Goal: Task Accomplishment & Management: Manage account settings

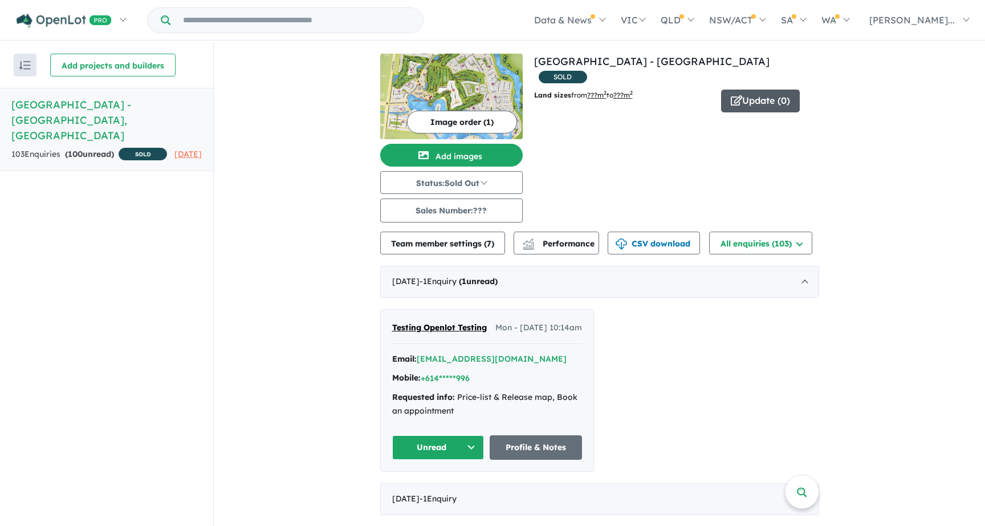
click at [762, 89] on button "Update ( 0 )" at bounding box center [760, 100] width 79 height 23
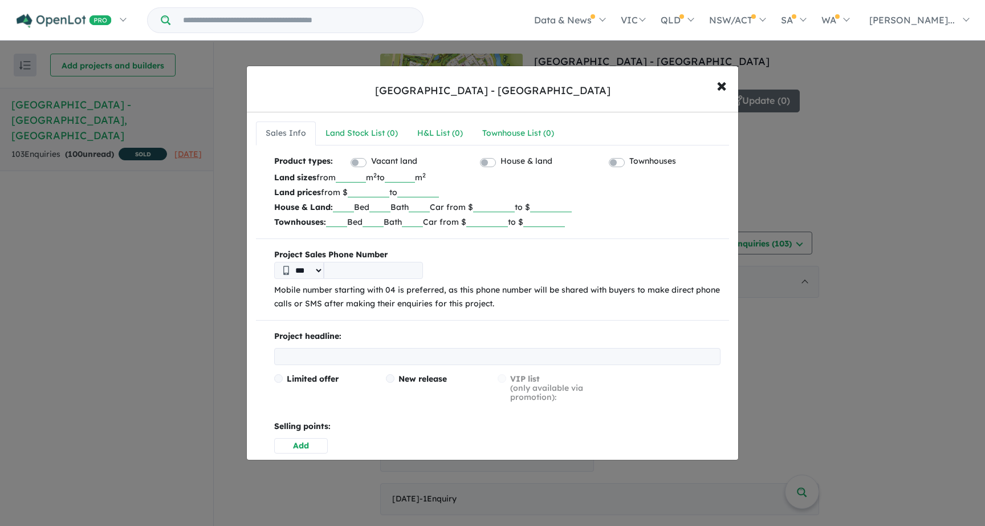
click at [818, 313] on div "Sanctuary Lakes Estate - Point Cook × Close Sales Info Land Stock List ( 0 ) H&…" at bounding box center [492, 263] width 985 height 526
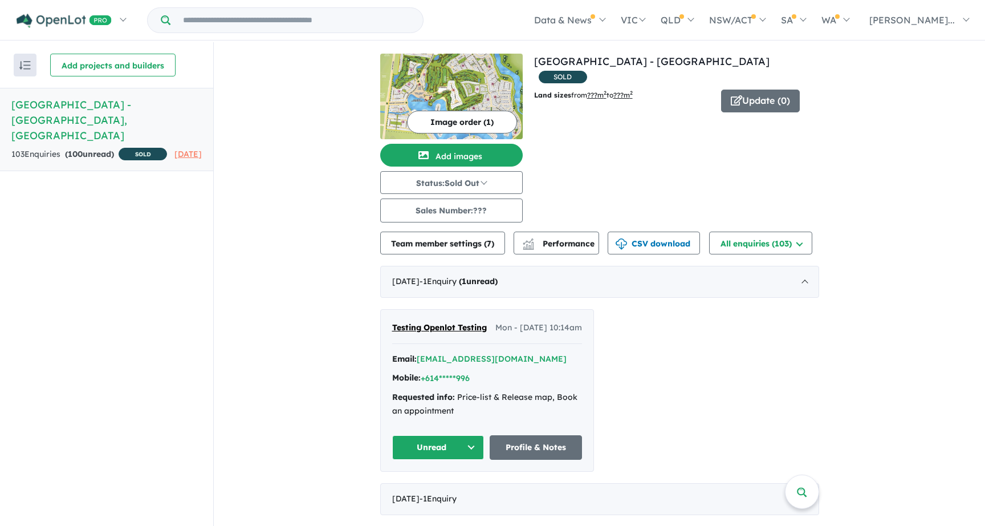
click at [577, 366] on div "Email: [EMAIL_ADDRESS][DOMAIN_NAME]" at bounding box center [487, 359] width 190 height 14
click at [566, 381] on div "Email: [EMAIL_ADDRESS][DOMAIN_NAME] Mobile: +614*****996 Requested info: Price-…" at bounding box center [487, 387] width 190 height 71
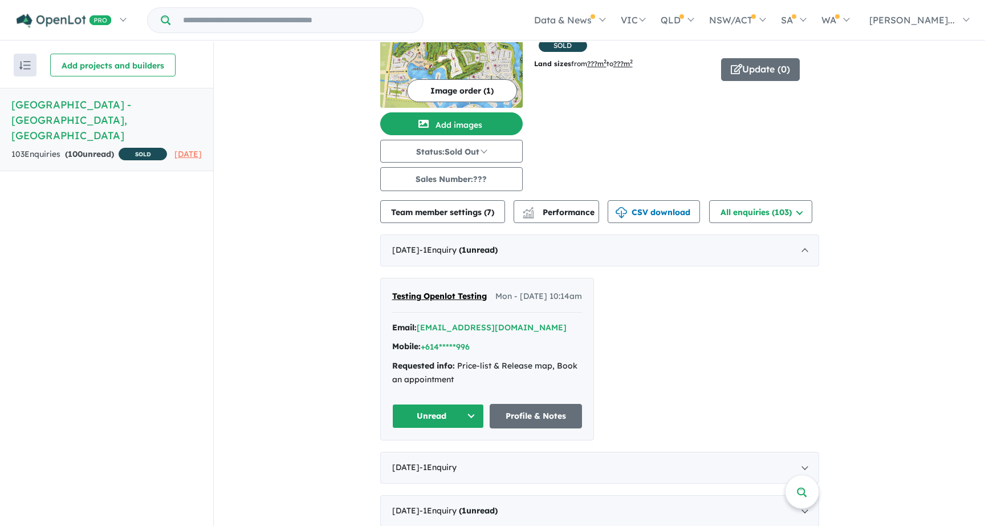
scroll to position [33, 0]
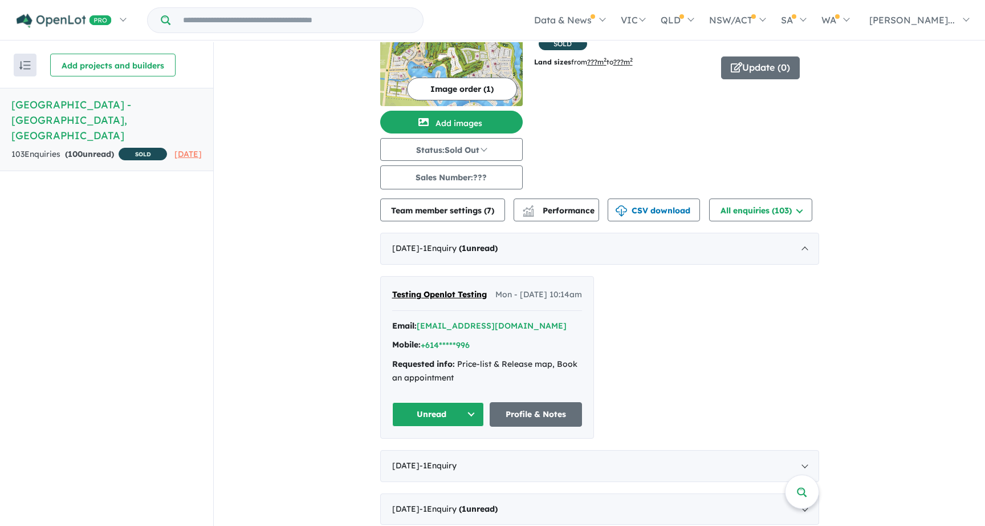
click at [552, 347] on div "Email: [EMAIL_ADDRESS][DOMAIN_NAME] Mobile: +614*****996 Requested info: Price-…" at bounding box center [487, 354] width 190 height 71
click at [579, 351] on div "Testing Openlot Testing Mon - [DATE] 10:14am Email: [EMAIL_ADDRESS][DOMAIN_NAME…" at bounding box center [487, 356] width 213 height 161
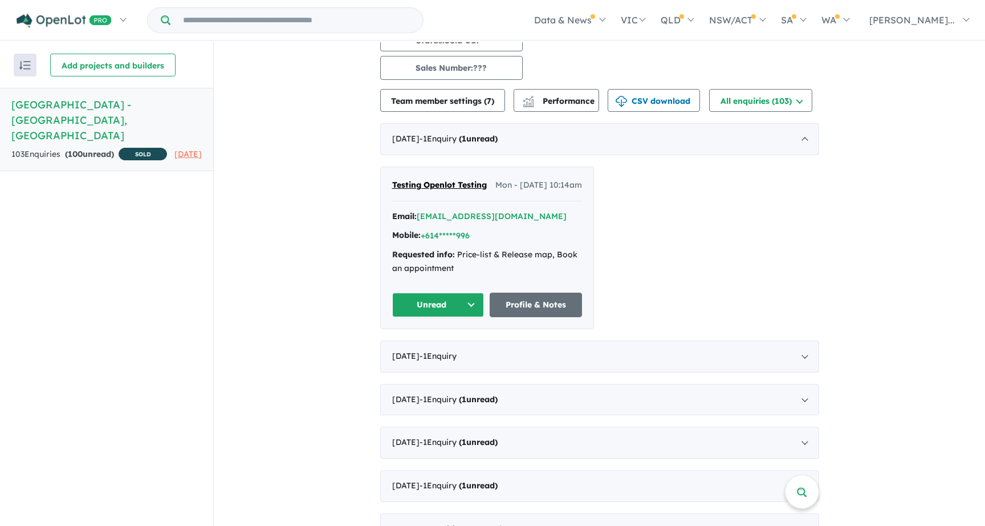
scroll to position [201, 0]
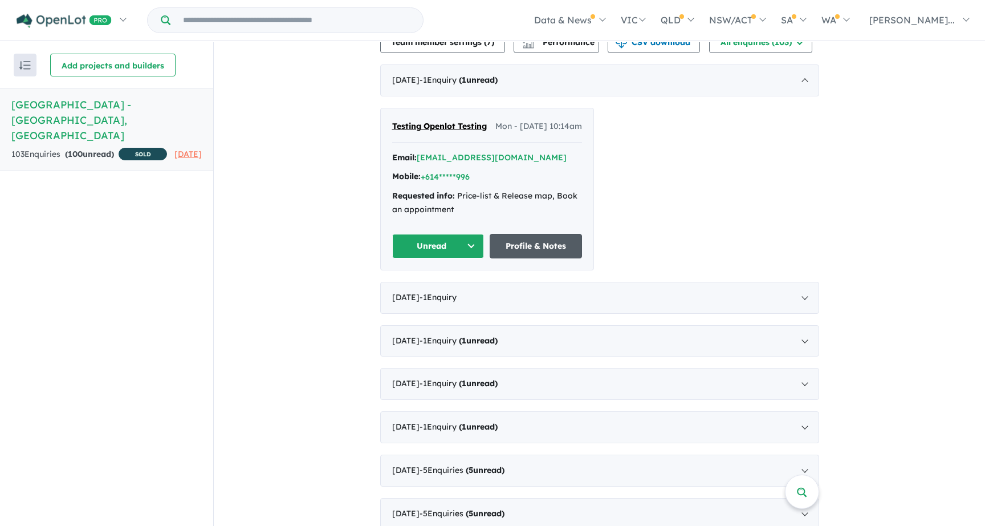
click at [532, 258] on link "Profile & Notes" at bounding box center [536, 246] width 92 height 25
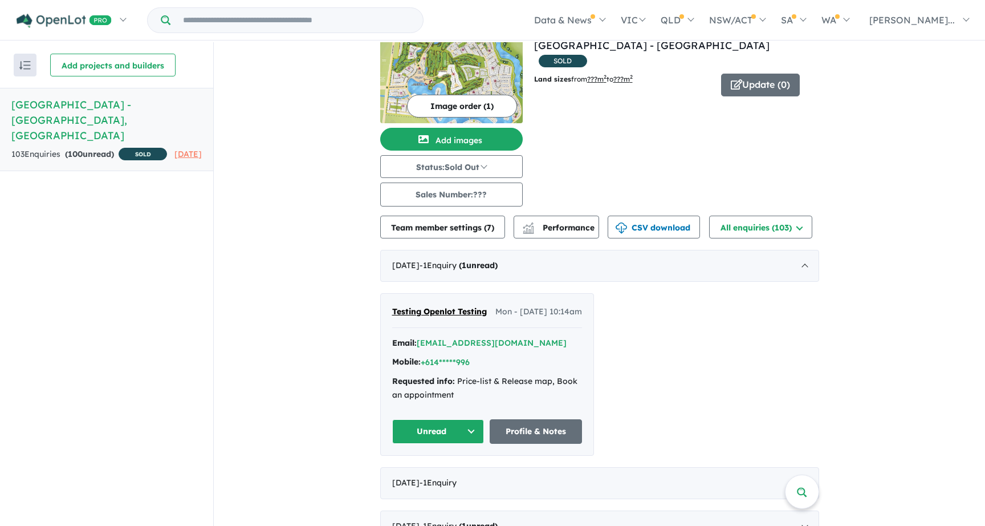
scroll to position [15, 0]
click at [435, 225] on button "Team member settings ( 7 )" at bounding box center [442, 227] width 125 height 23
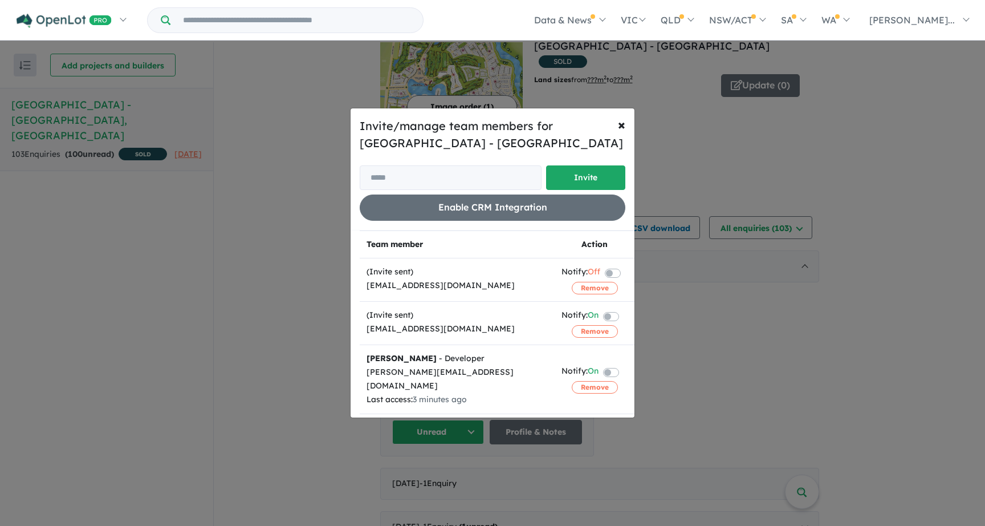
click at [760, 344] on div "Invite/manage team members for Sanctuary Lakes Estate - Point Cook Invite Enabl…" at bounding box center [492, 263] width 985 height 526
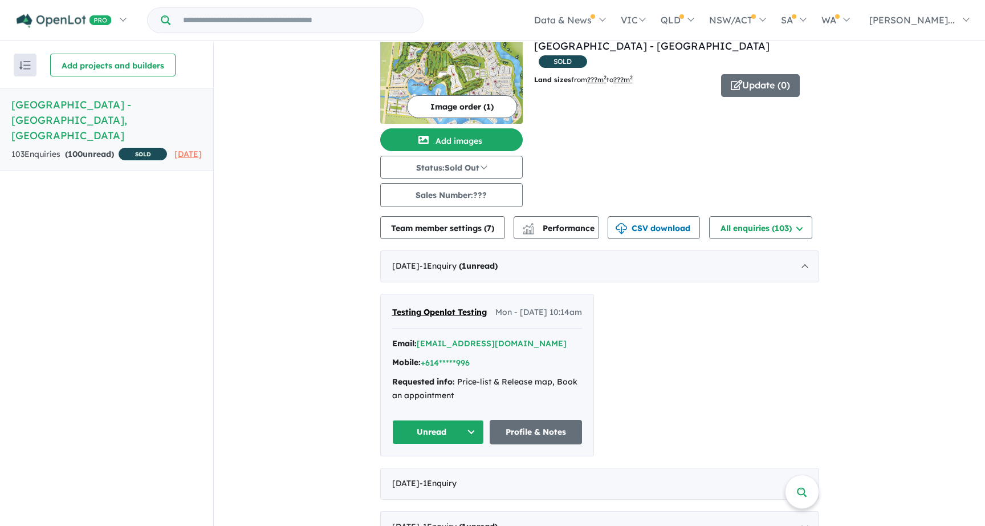
scroll to position [30, 0]
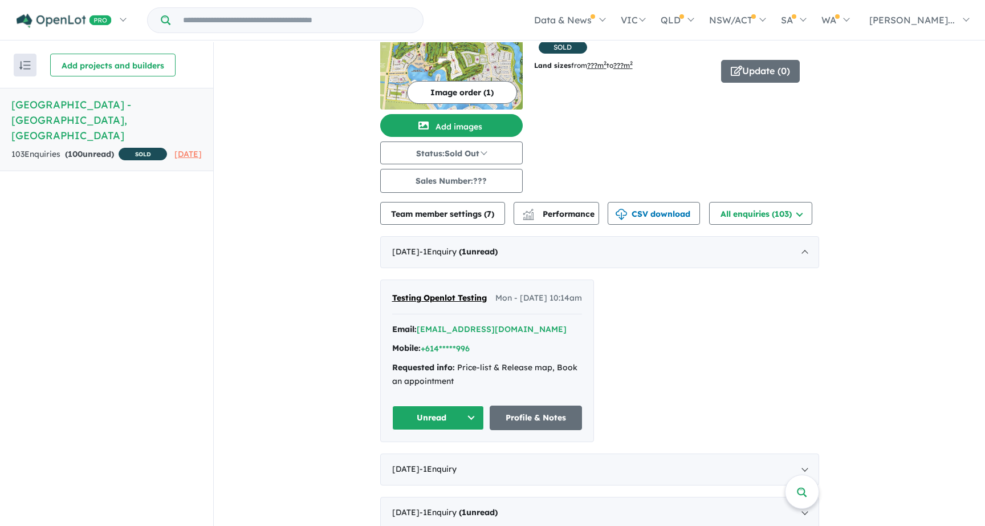
click at [478, 100] on button "Image order ( 1 )" at bounding box center [462, 92] width 110 height 23
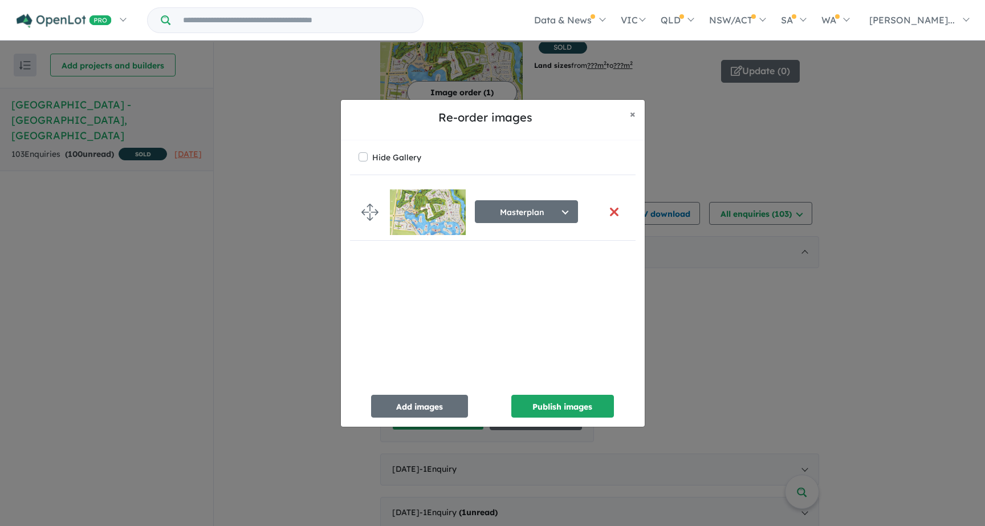
click at [706, 182] on div "Re-order images × Close Hide Gallery Masterplan Select image tag Aerial Locatio…" at bounding box center [492, 263] width 985 height 526
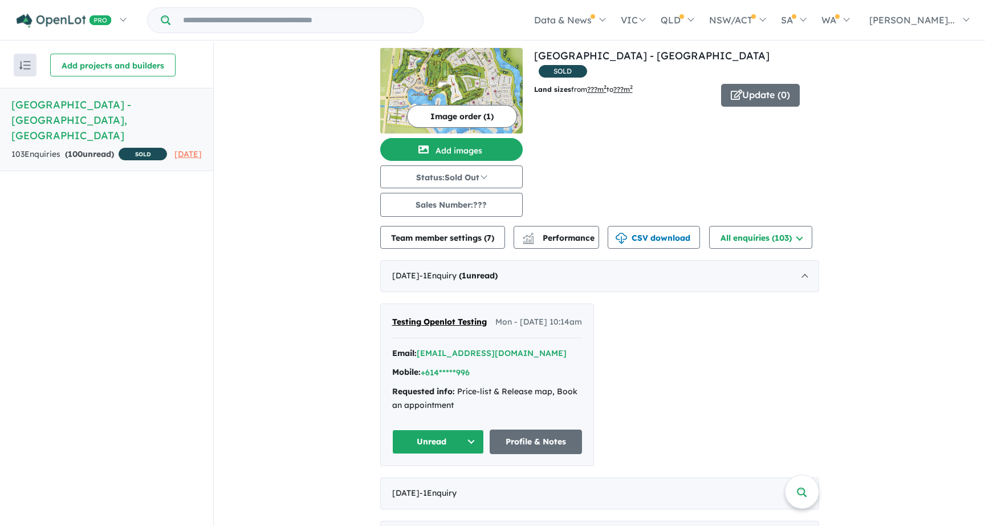
scroll to position [0, 0]
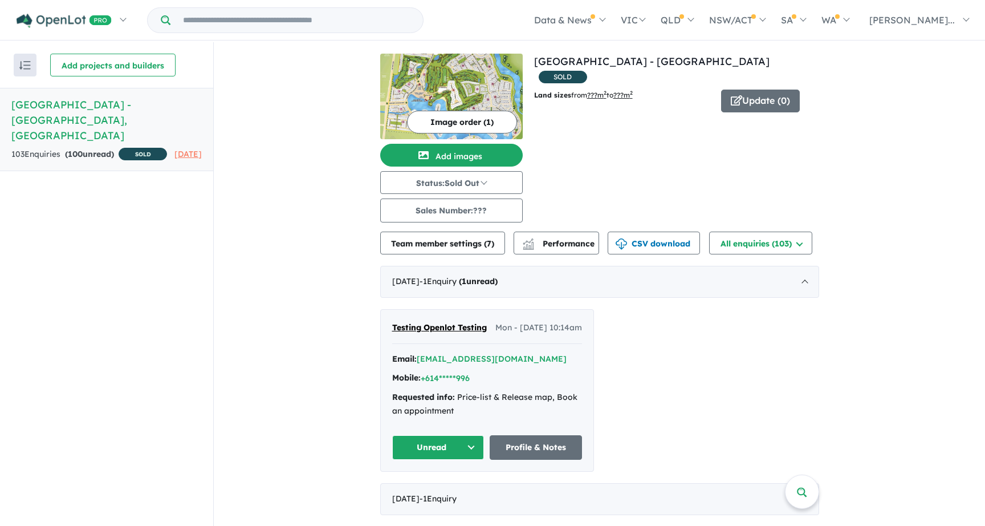
click at [466, 117] on button "Image order ( 1 )" at bounding box center [462, 122] width 110 height 23
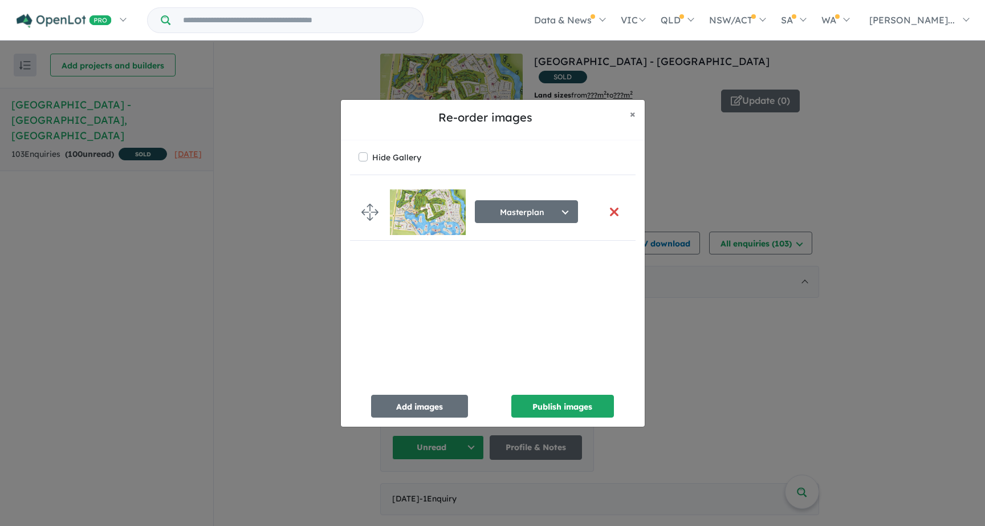
click at [755, 149] on div "Re-order images × Close Hide Gallery Masterplan Select image tag Aerial Locatio…" at bounding box center [492, 263] width 985 height 526
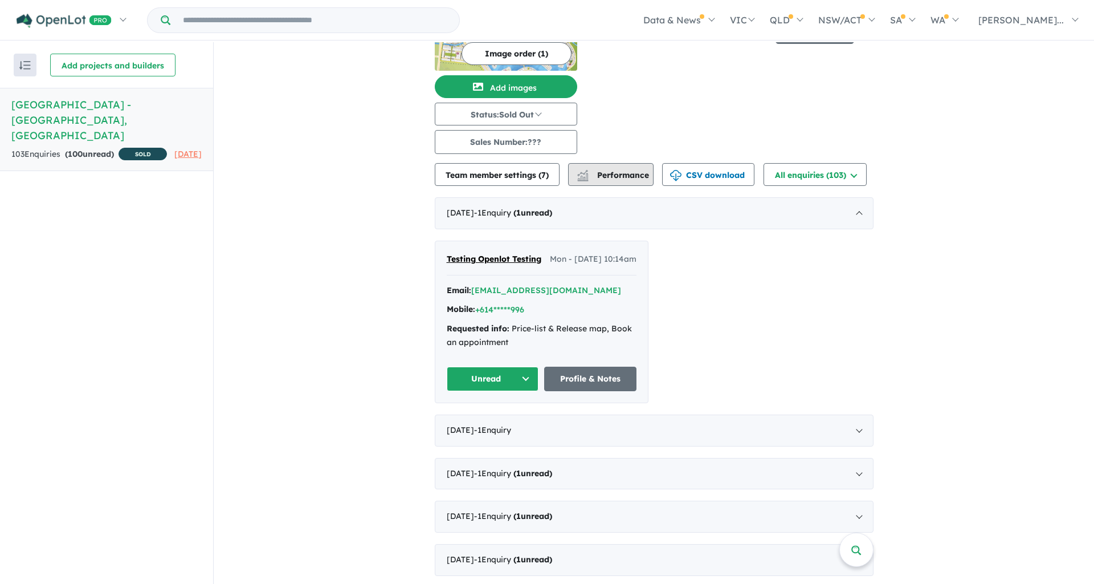
scroll to position [24, 0]
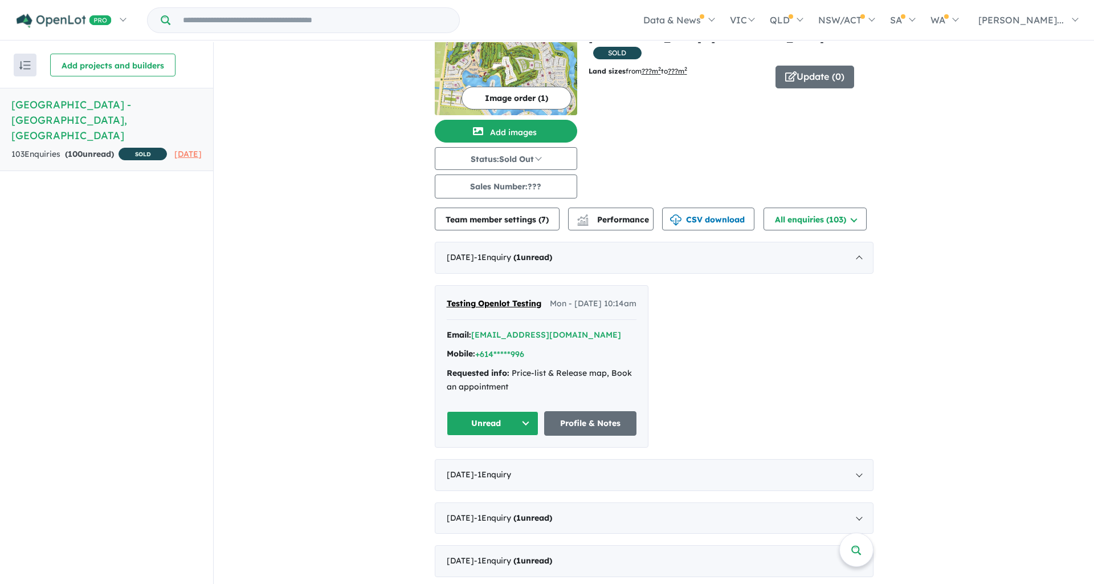
click at [522, 105] on button "Image order ( 1 )" at bounding box center [517, 98] width 110 height 23
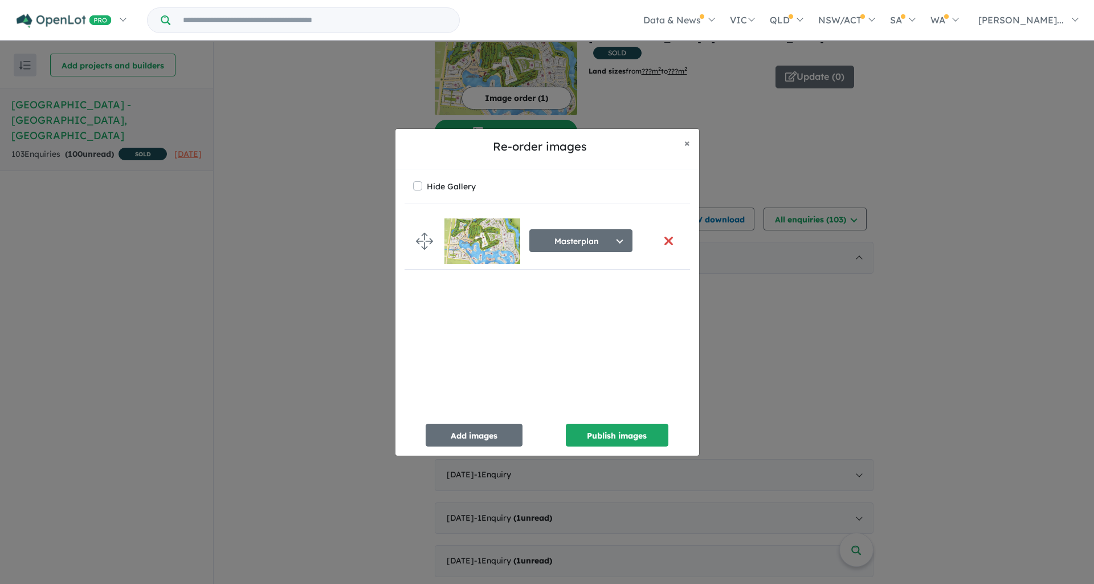
click at [274, 347] on div "Re-order images × Close Hide Gallery Masterplan Select image tag Aerial Locatio…" at bounding box center [547, 292] width 1094 height 584
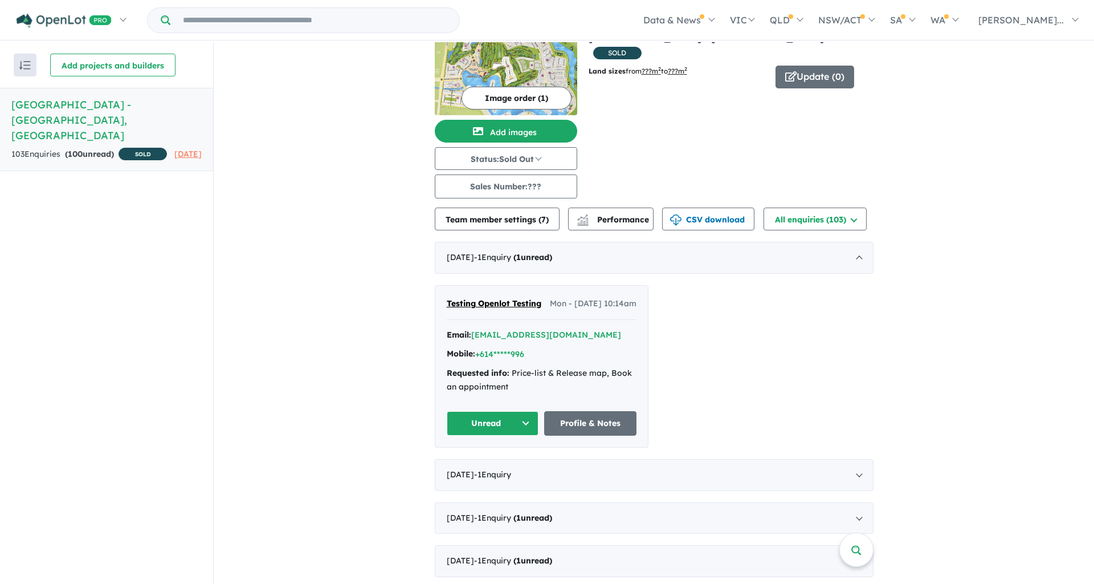
scroll to position [0, 0]
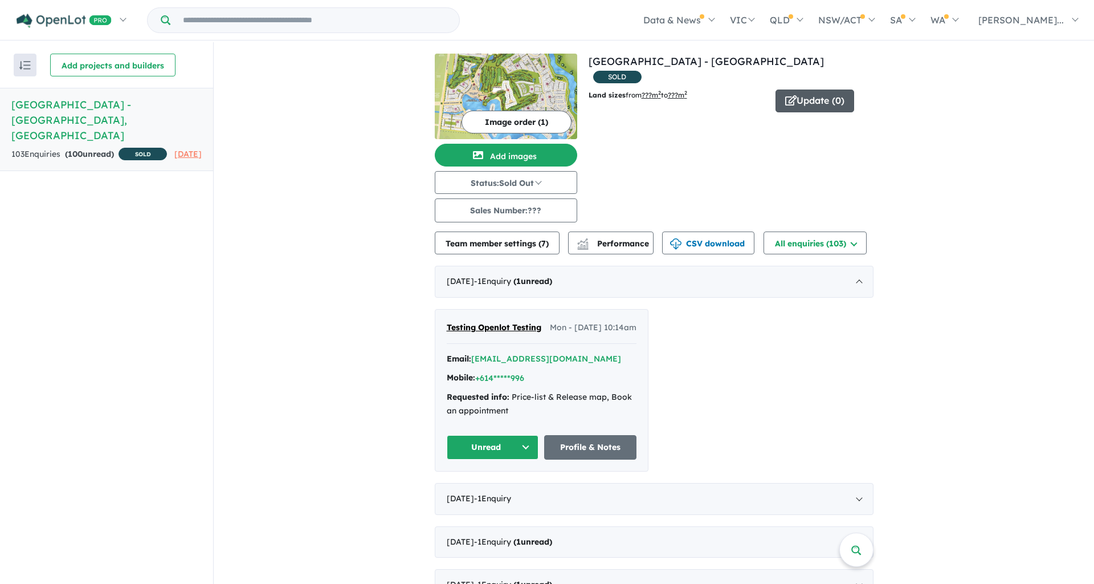
click at [790, 95] on icon "button" at bounding box center [791, 100] width 11 height 10
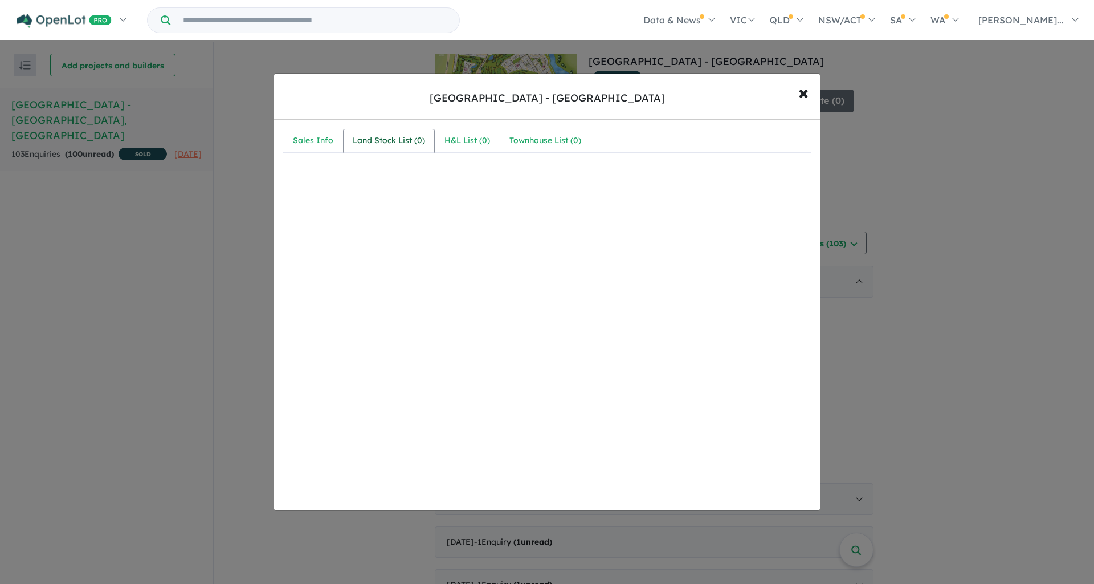
click at [393, 143] on div "Land Stock List ( 0 )" at bounding box center [389, 141] width 72 height 14
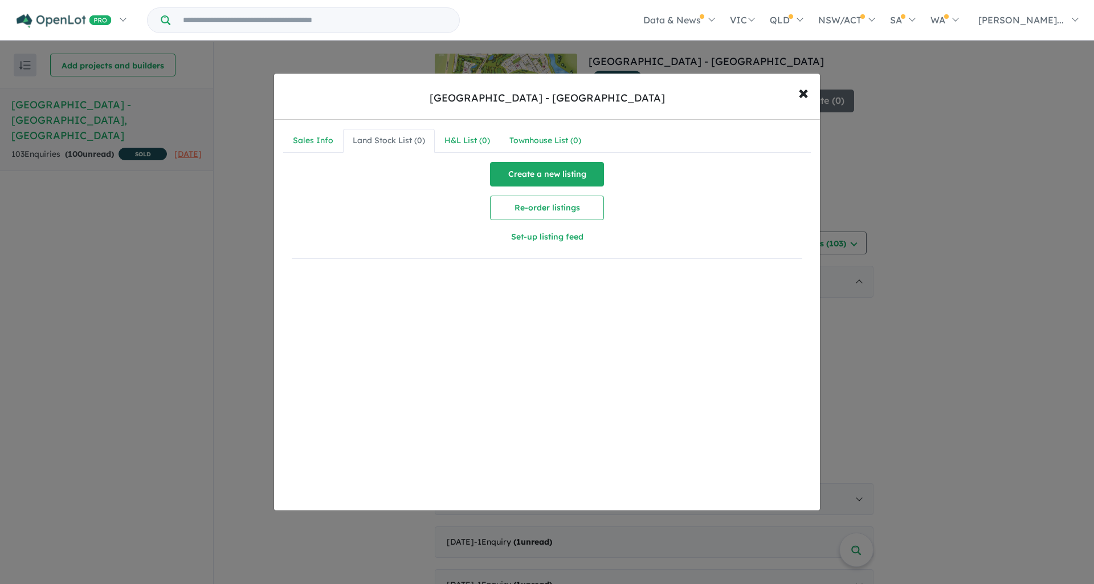
click at [540, 168] on button "Create a new listing" at bounding box center [547, 174] width 114 height 25
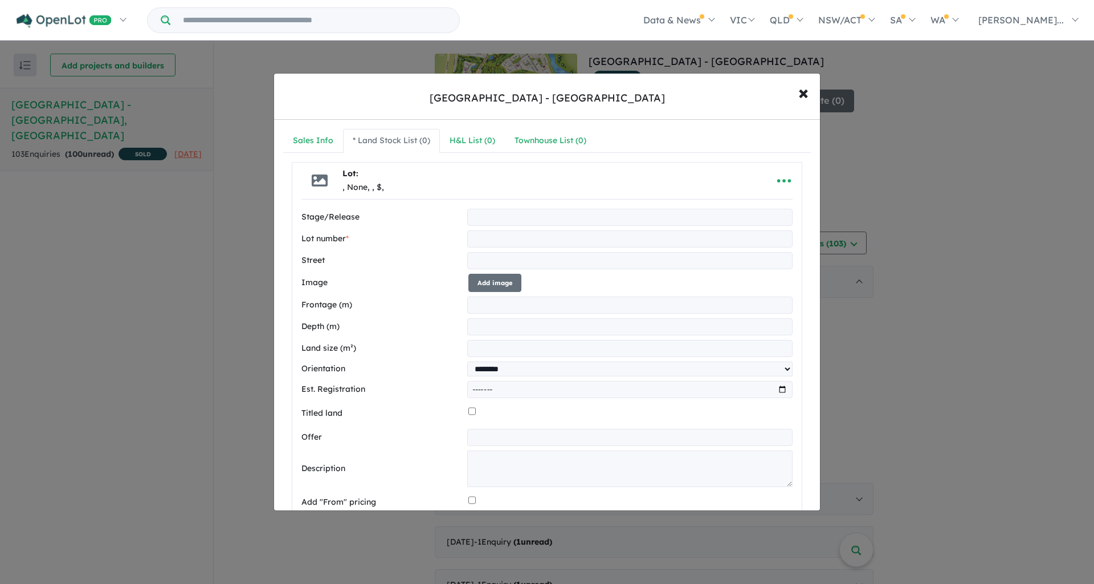
click at [935, 420] on div "**********" at bounding box center [547, 292] width 1094 height 584
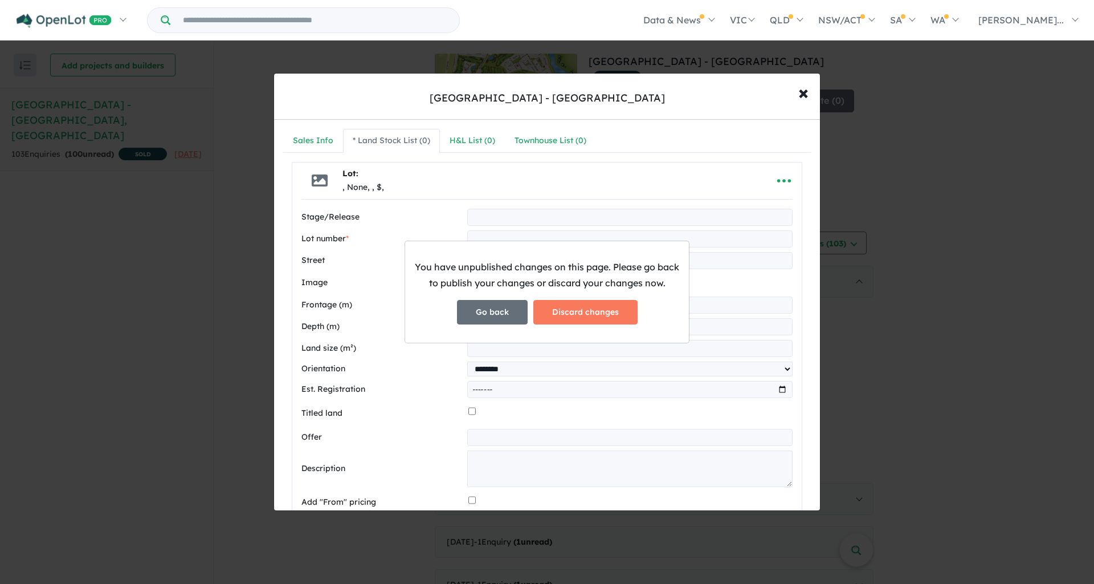
click at [508, 316] on button "Go back" at bounding box center [492, 312] width 71 height 25
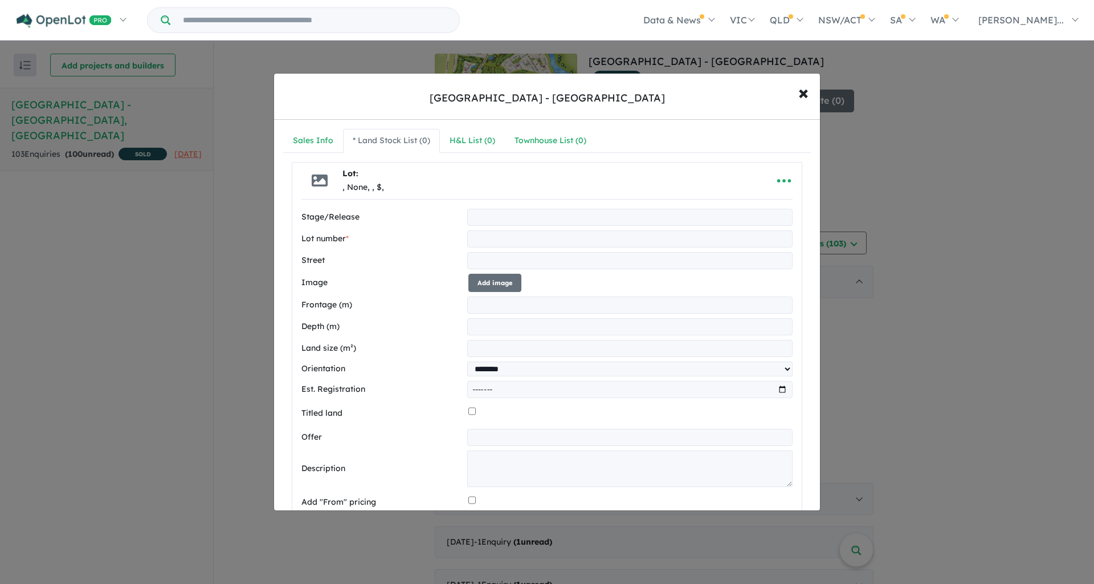
click at [905, 275] on div "**********" at bounding box center [547, 292] width 1094 height 584
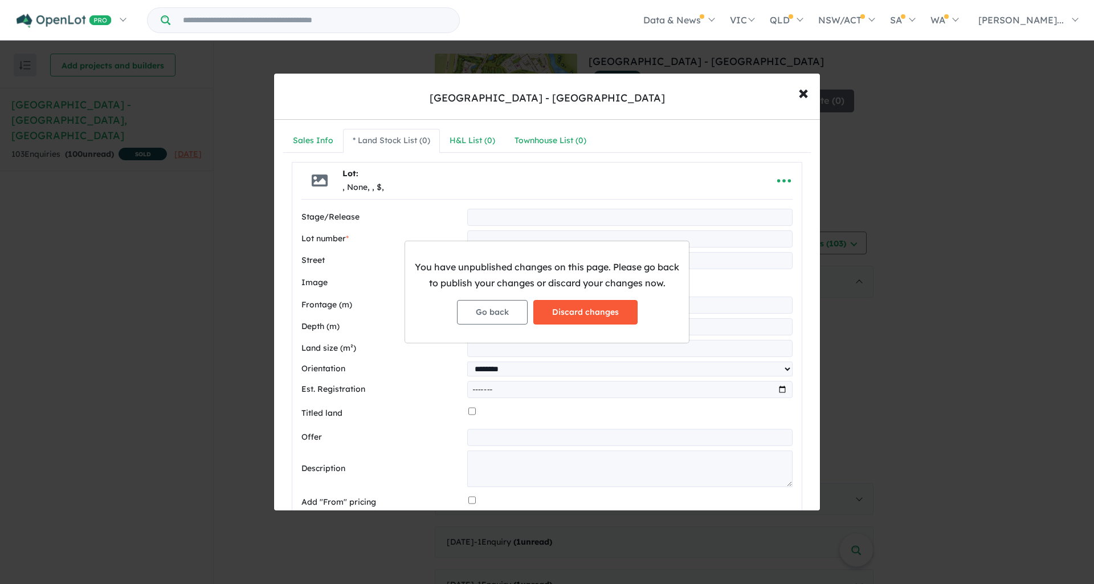
click at [597, 310] on button "Discard changes" at bounding box center [586, 312] width 104 height 25
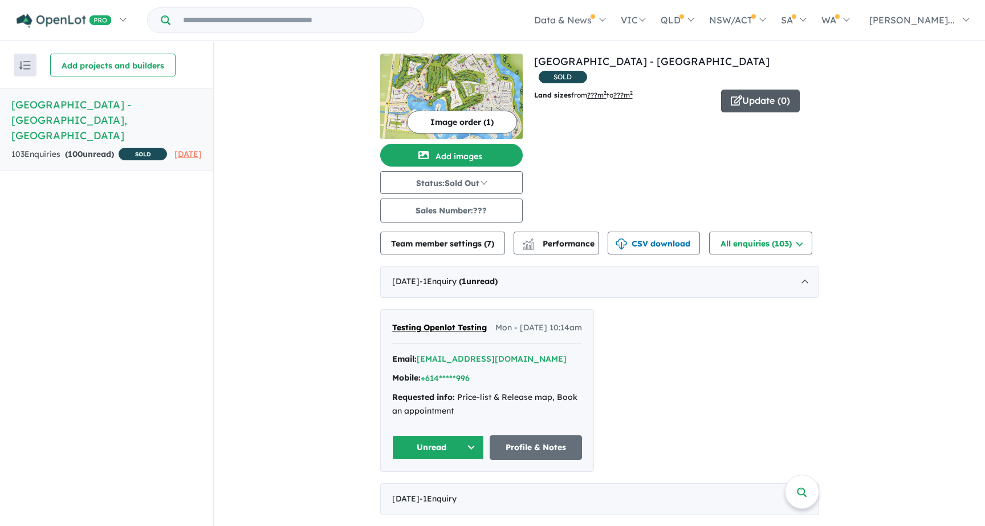
click at [748, 89] on button "Update ( 0 )" at bounding box center [760, 100] width 79 height 23
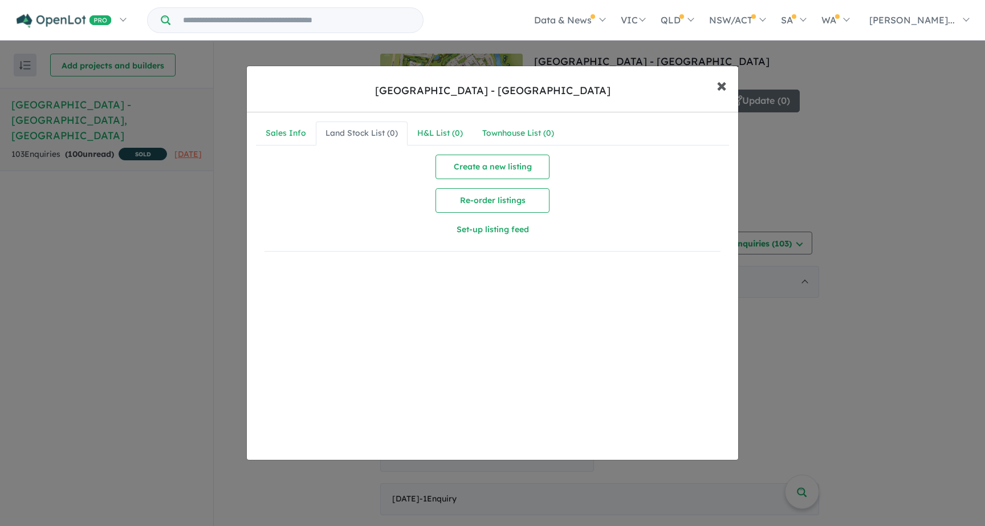
click at [724, 87] on span "×" at bounding box center [722, 84] width 10 height 25
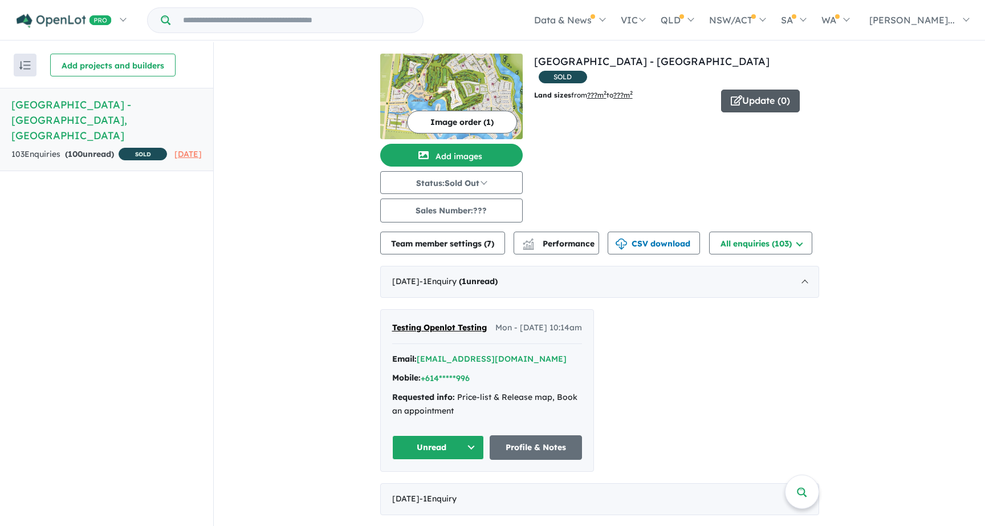
click at [756, 89] on button "Update ( 0 )" at bounding box center [760, 100] width 79 height 23
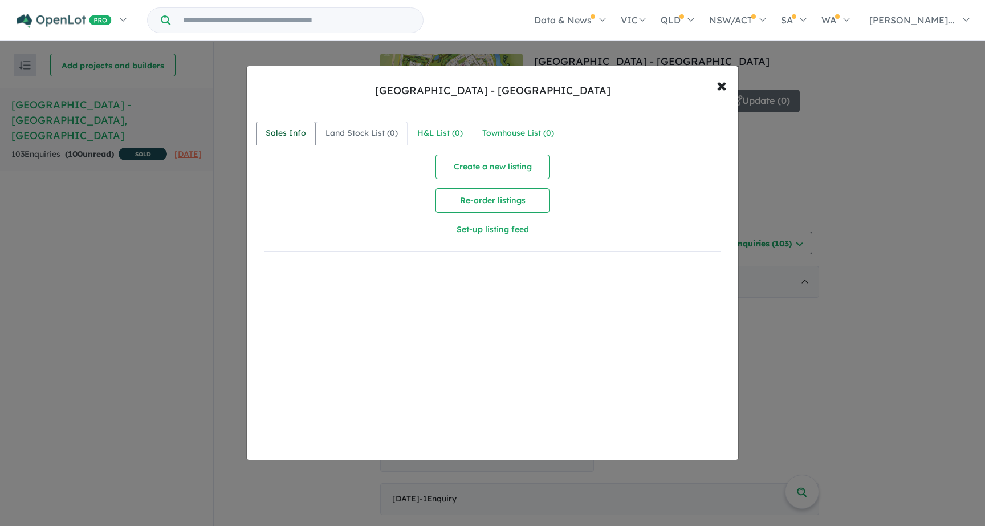
click at [287, 138] on div "Sales Info" at bounding box center [286, 134] width 40 height 14
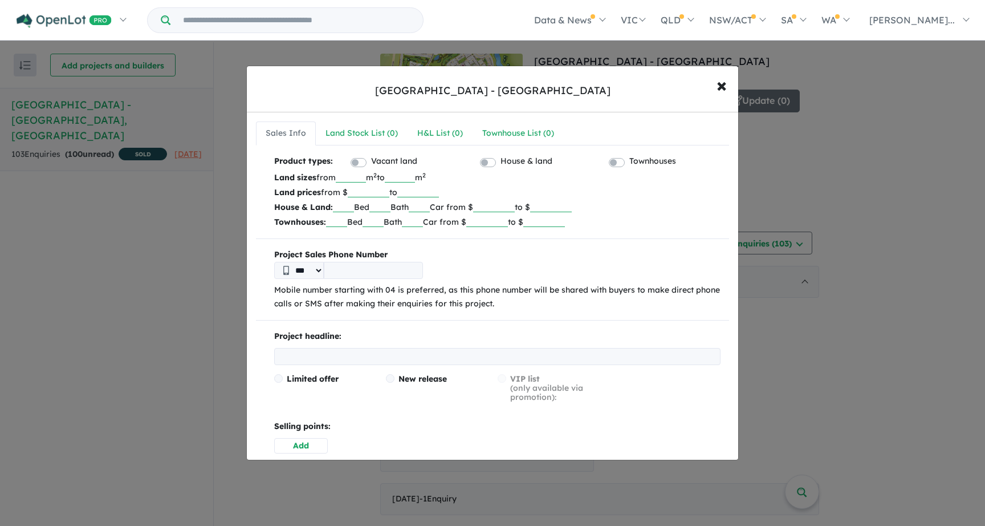
click at [386, 269] on input "tel" at bounding box center [373, 270] width 99 height 17
type input "*********"
click at [842, 262] on div "[GEOGRAPHIC_DATA] - Point Cook × Close * Sales Info Land Stock List ( 0 ) H&L L…" at bounding box center [492, 263] width 985 height 526
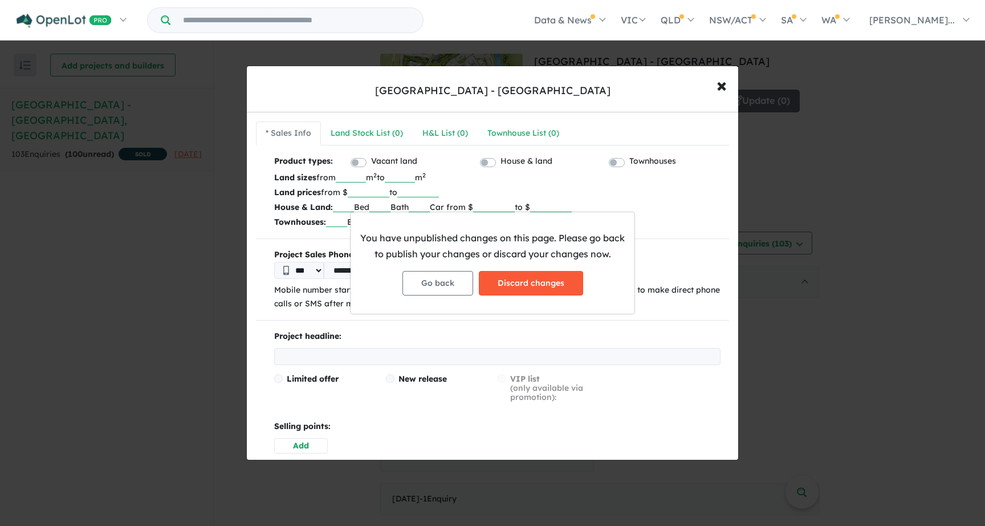
click at [532, 275] on button "Discard changes" at bounding box center [531, 283] width 104 height 25
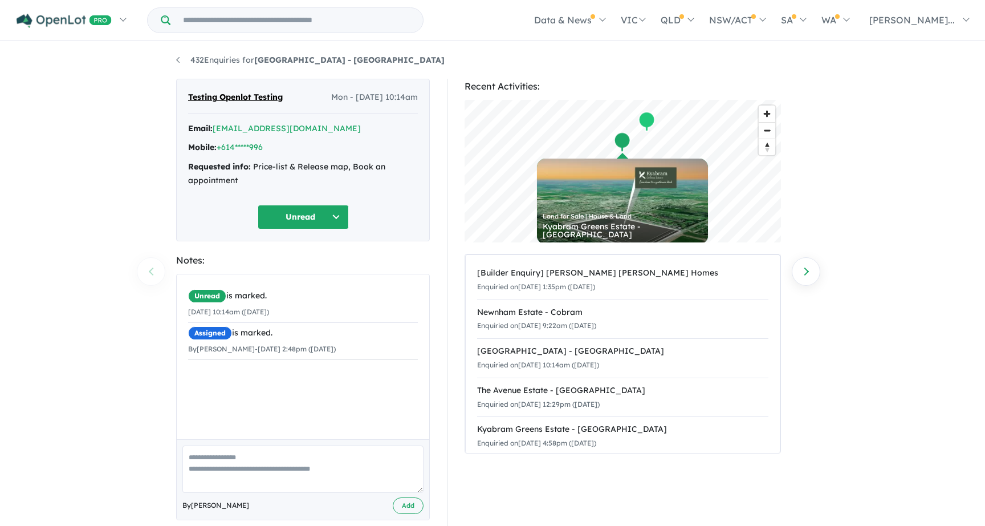
click at [343, 214] on button "Unread" at bounding box center [303, 217] width 91 height 25
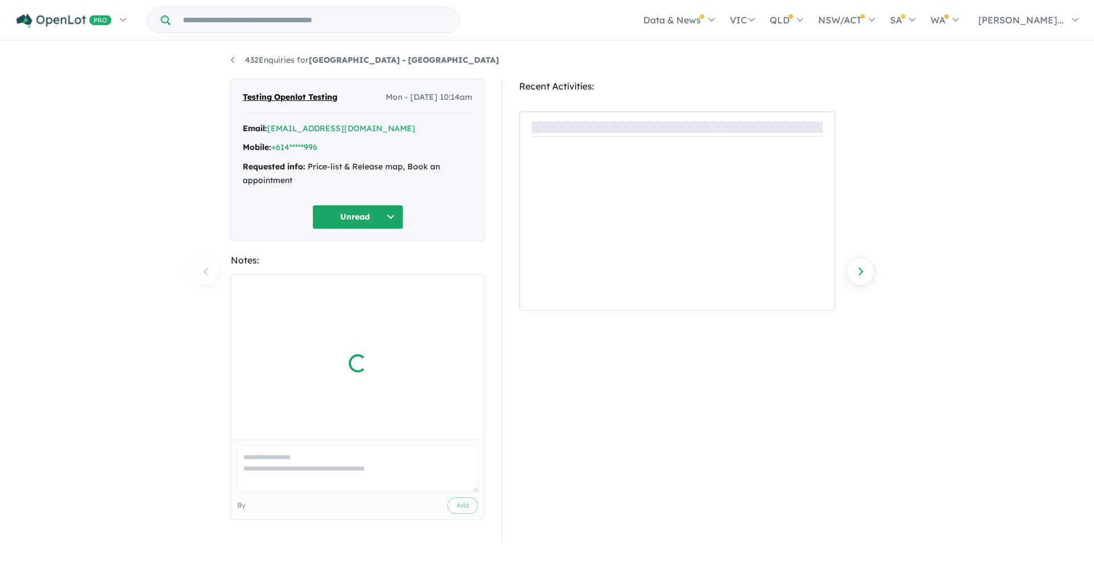
click at [347, 14] on input "Try estate name, suburb, builder or developer" at bounding box center [315, 20] width 284 height 25
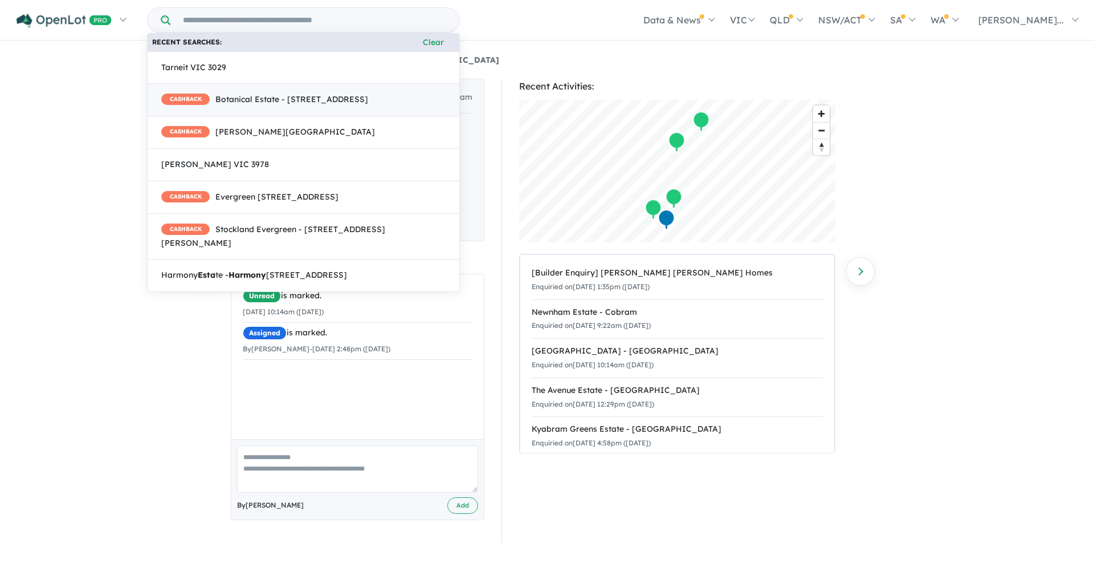
click at [275, 116] on link "CASHBACK Botanical Estate - [STREET_ADDRESS]" at bounding box center [303, 99] width 313 height 33
